Goal: Task Accomplishment & Management: Use online tool/utility

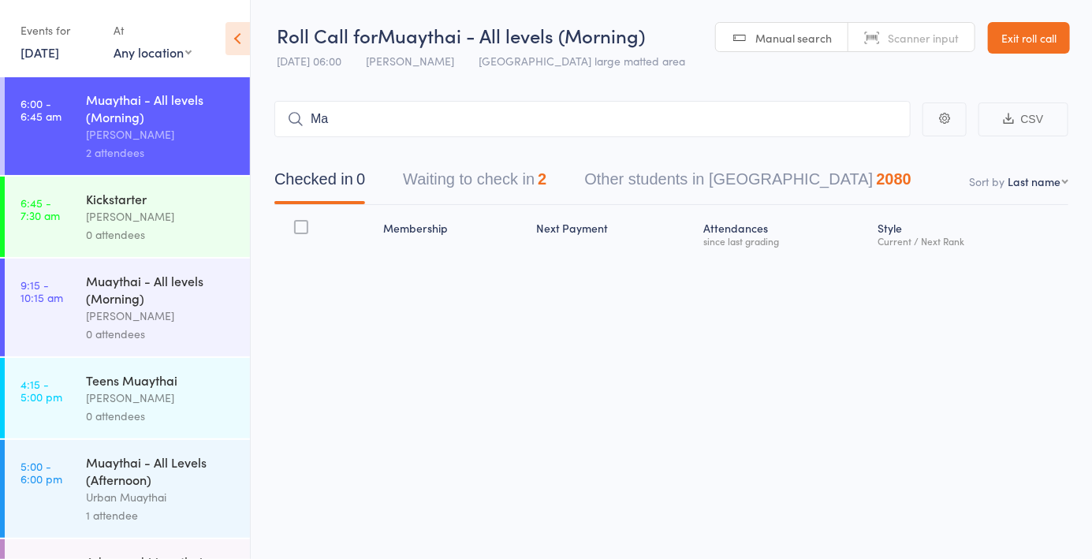
type input "Ma"
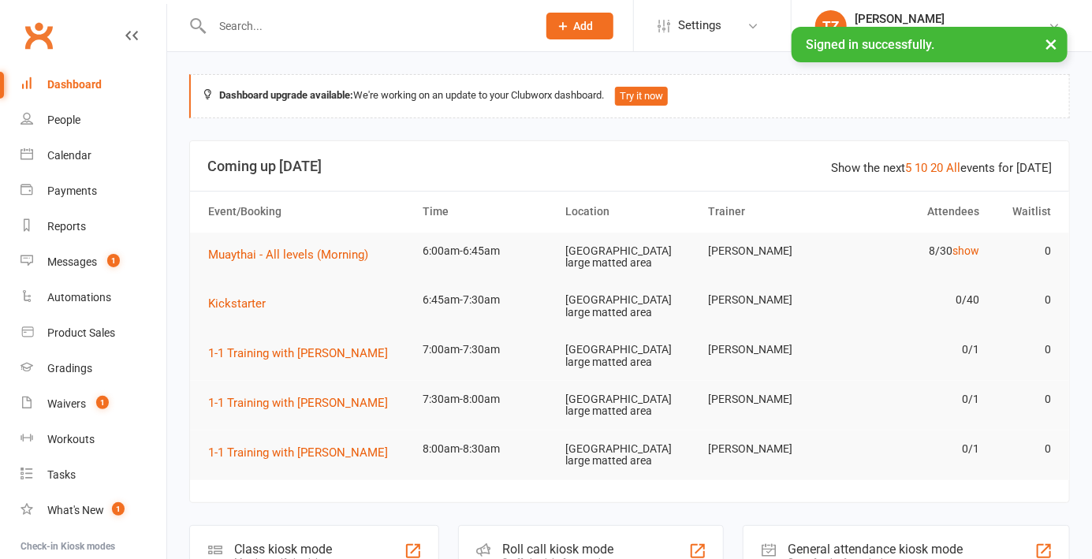
click at [336, 27] on input "text" at bounding box center [366, 26] width 318 height 22
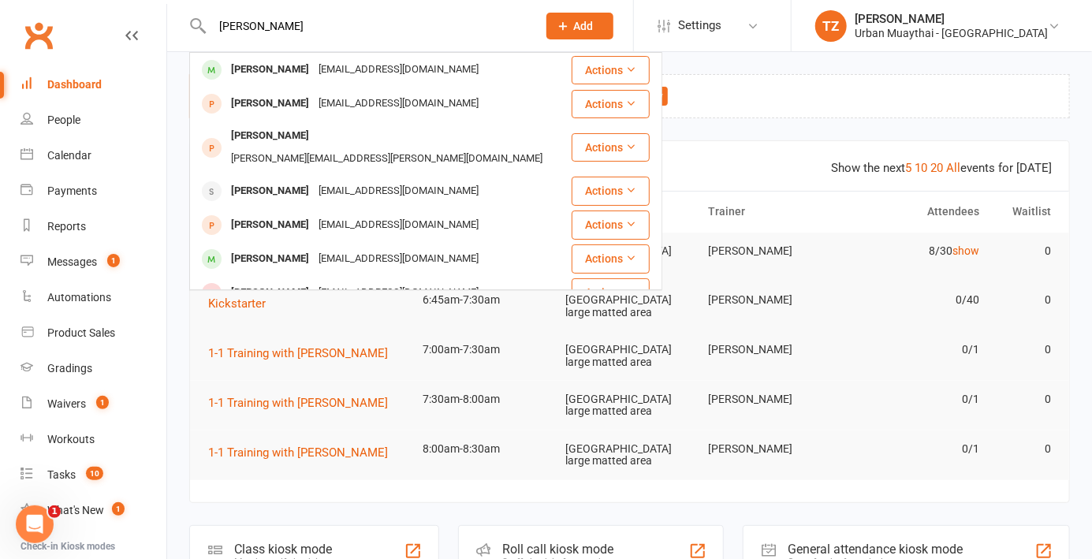
type input "Mack ho"
click at [314, 76] on div "Mack Hofma-Whitehead" at bounding box center [269, 69] width 87 height 23
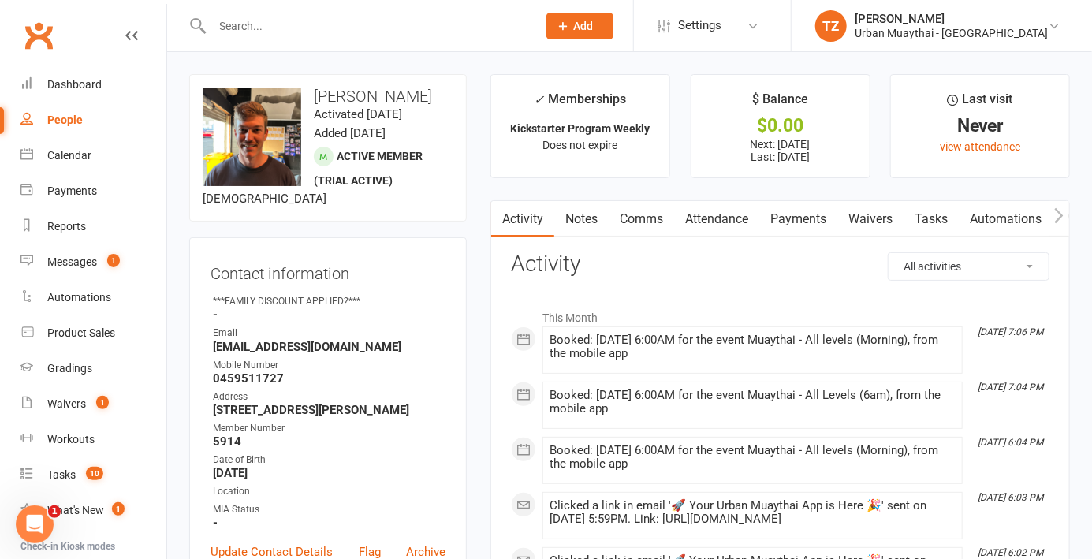
click at [4, 179] on li "Payments" at bounding box center [83, 190] width 166 height 35
click at [77, 87] on div "Dashboard" at bounding box center [74, 84] width 54 height 13
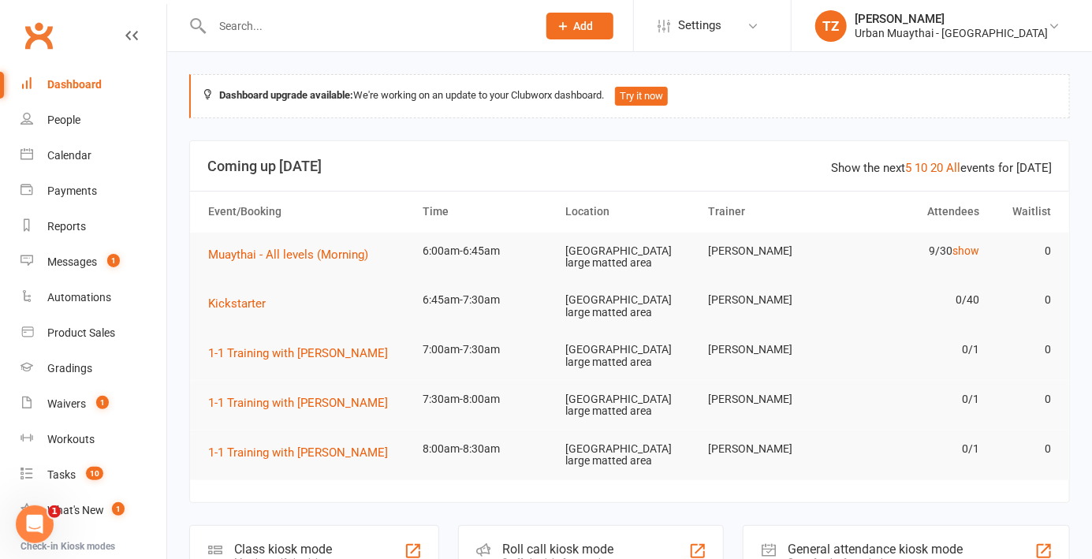
click at [553, 543] on div "Roll call kiosk mode Staff check-in for members" at bounding box center [591, 552] width 266 height 54
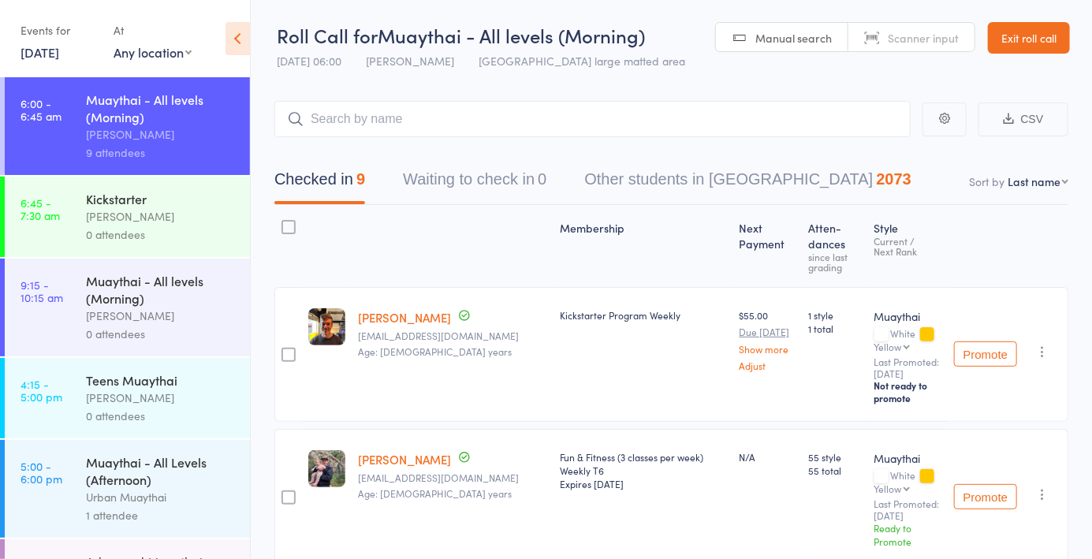
click at [162, 221] on div "[PERSON_NAME]" at bounding box center [161, 216] width 151 height 18
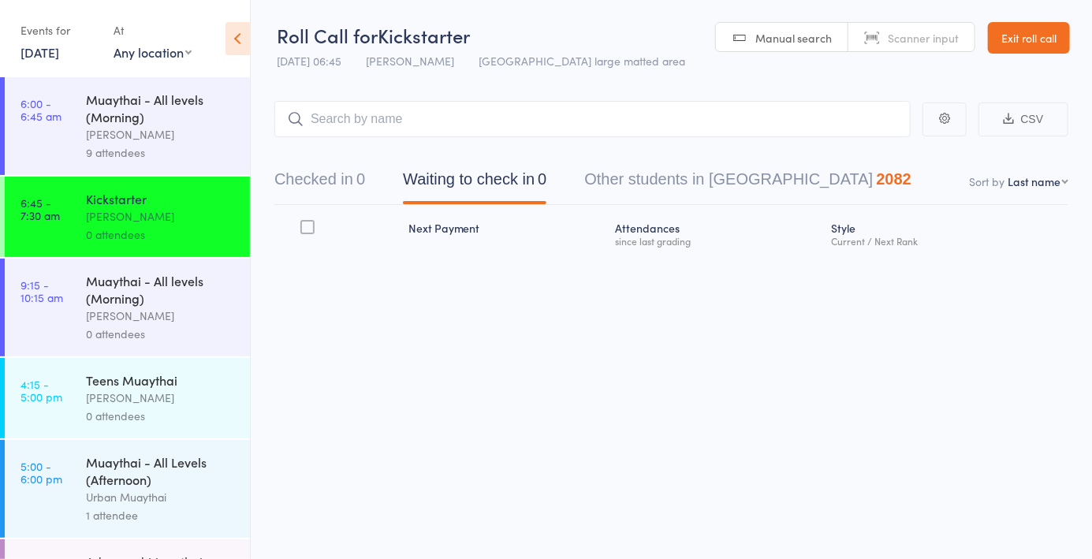
click at [899, 43] on span "Scanner input" at bounding box center [923, 38] width 71 height 16
click at [356, 189] on button "Checked in 0" at bounding box center [319, 183] width 91 height 42
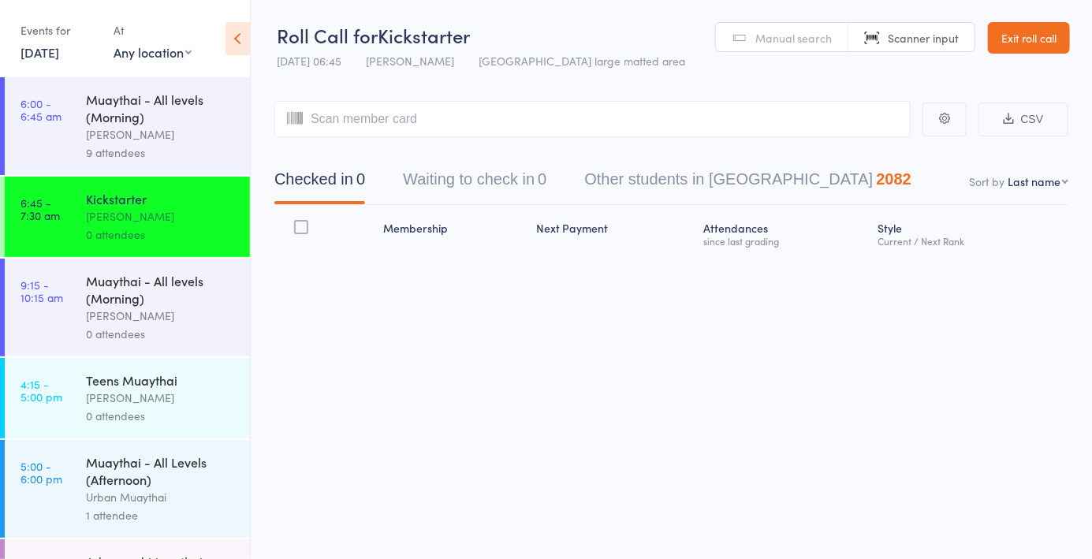
click at [163, 136] on div "[PERSON_NAME]" at bounding box center [161, 134] width 151 height 18
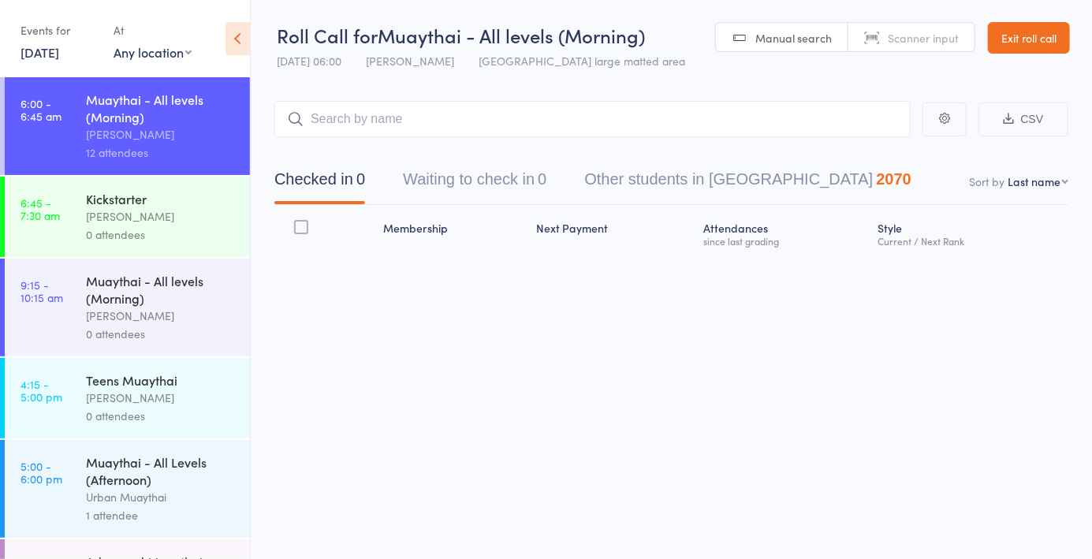
click at [121, 233] on div "0 attendees" at bounding box center [161, 234] width 151 height 18
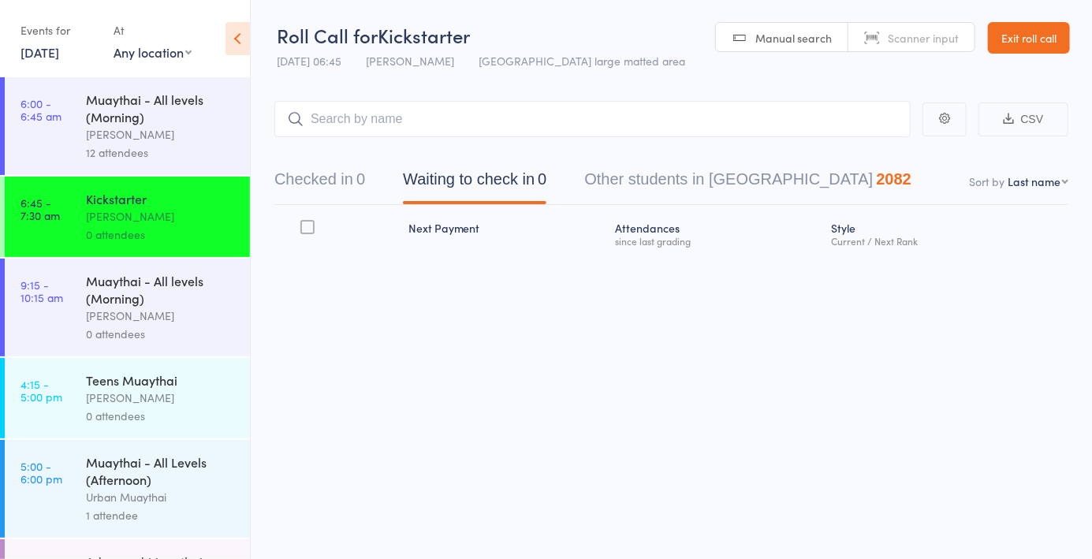
click at [893, 36] on span "Scanner input" at bounding box center [923, 38] width 71 height 16
type input "5810"
